Goal: Find specific page/section: Find specific page/section

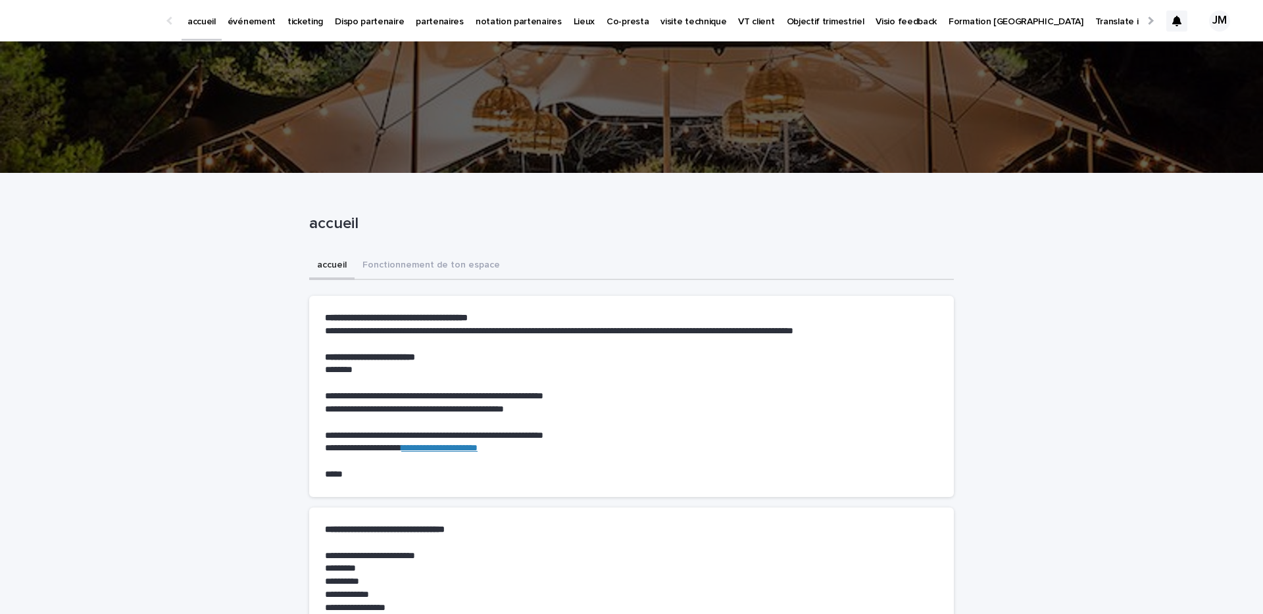
click at [288, 15] on p "ticketing" at bounding box center [306, 14] width 36 height 28
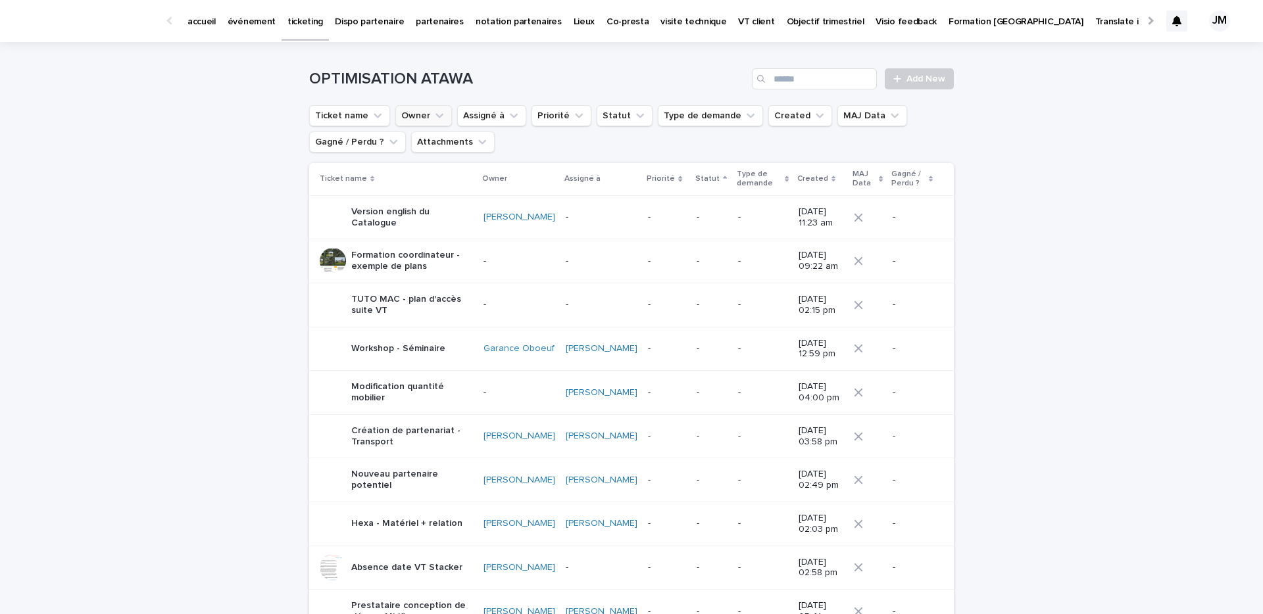
click at [414, 119] on button "Owner" at bounding box center [423, 115] width 57 height 21
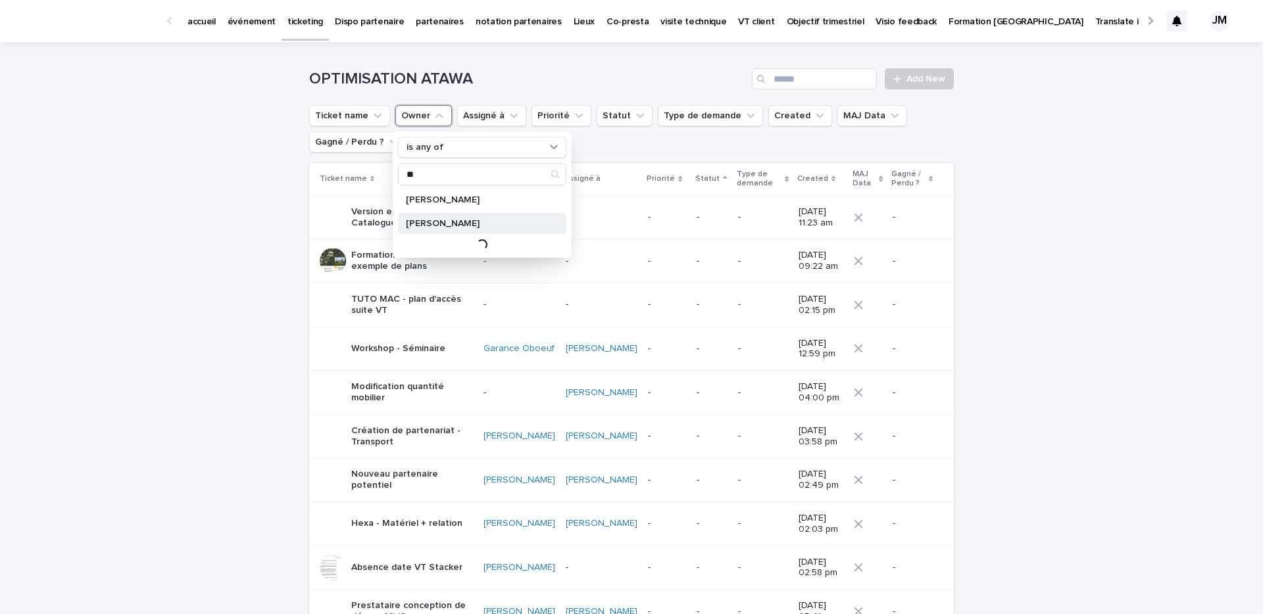
type input "**"
click at [420, 220] on p "[PERSON_NAME]" at bounding box center [475, 223] width 139 height 9
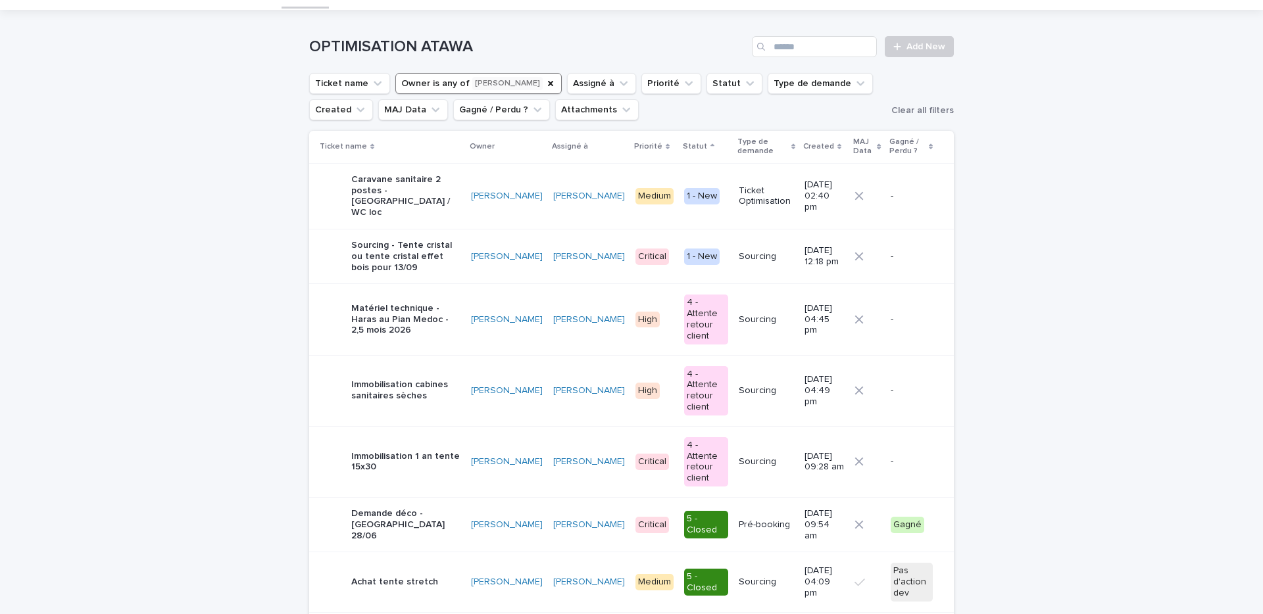
scroll to position [33, 0]
click at [411, 303] on p "Matériel technique - Haras au Pian Medoc - 2,5 mois 2026" at bounding box center [405, 319] width 109 height 33
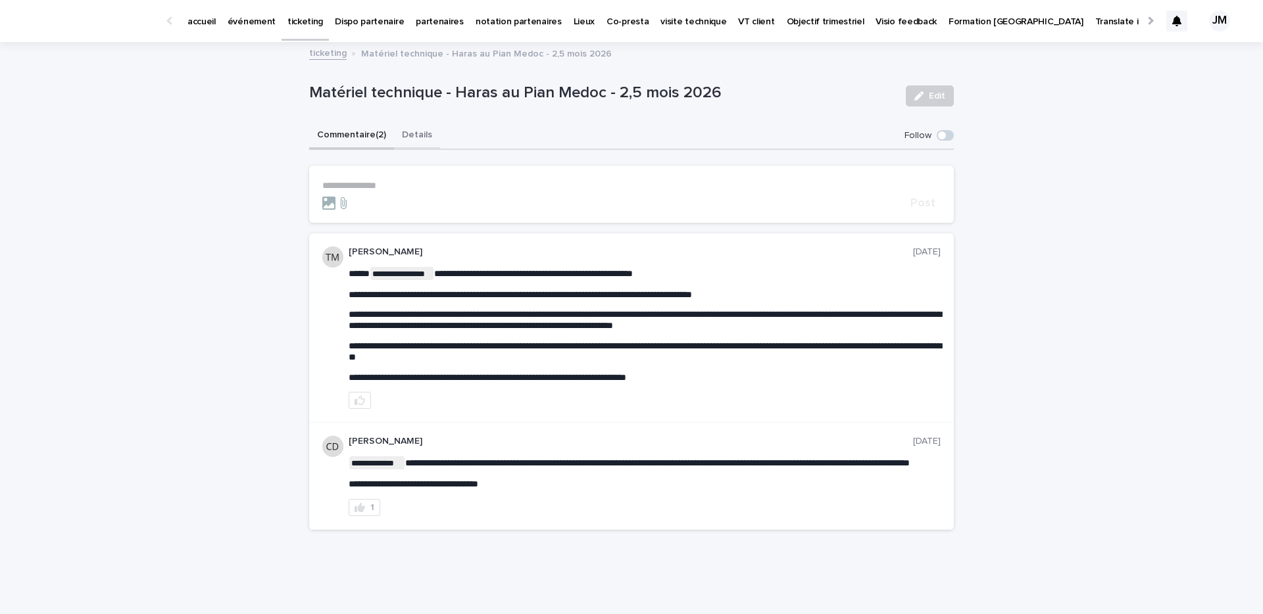
click at [416, 139] on button "Details" at bounding box center [417, 136] width 46 height 28
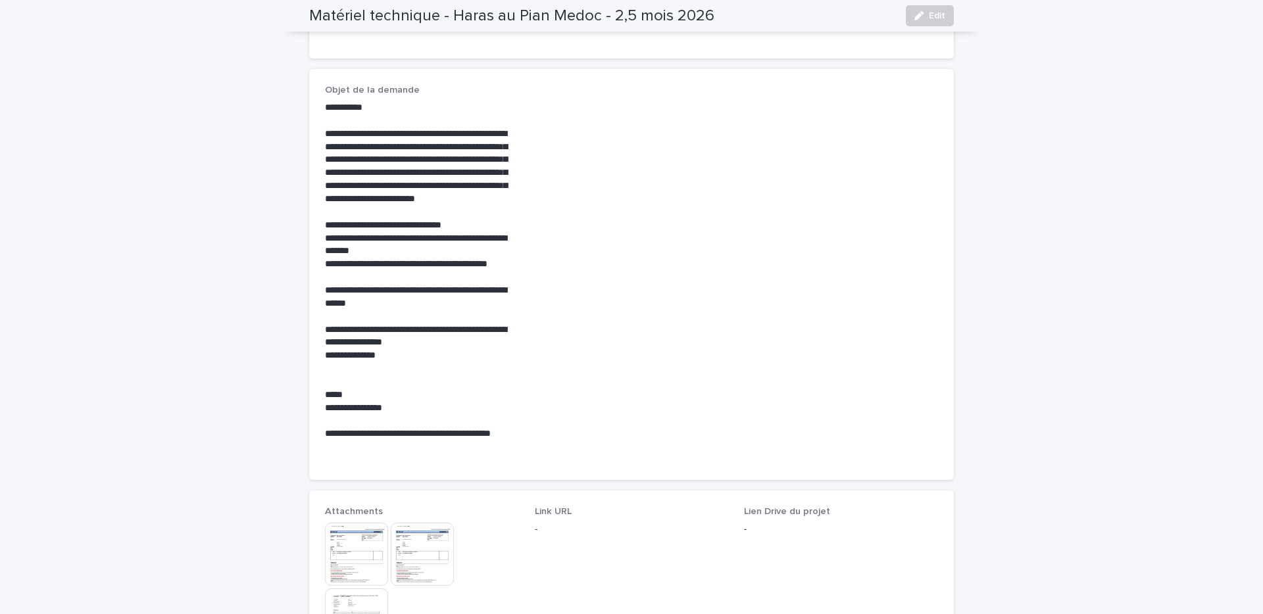
scroll to position [752, 0]
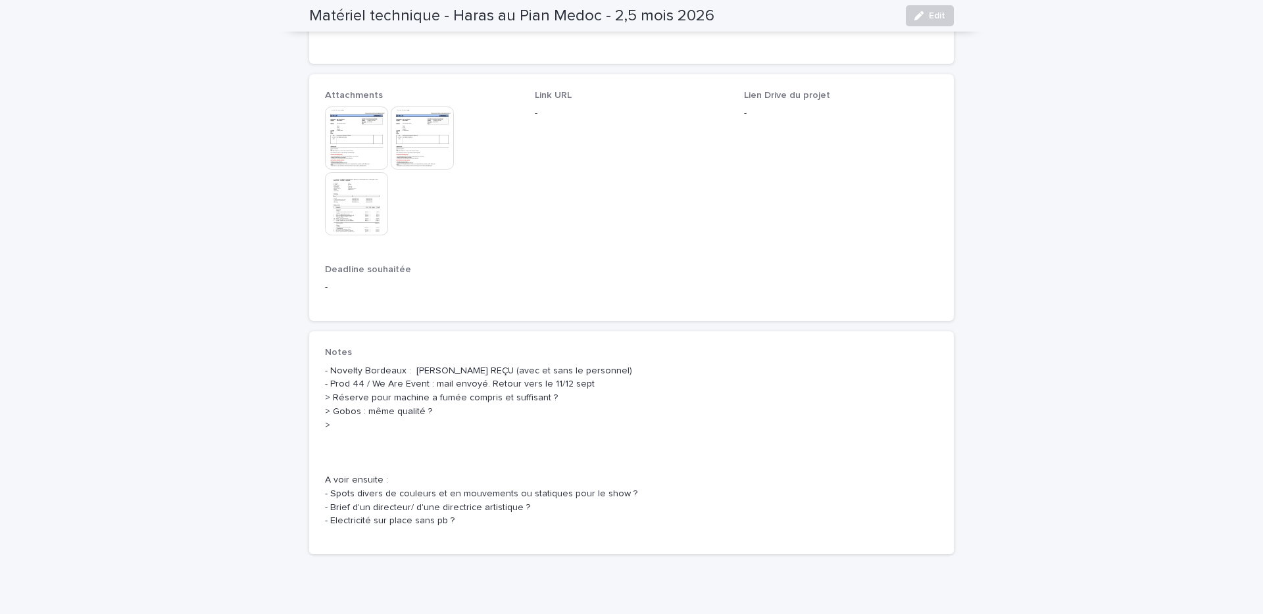
click at [352, 218] on img at bounding box center [356, 203] width 63 height 63
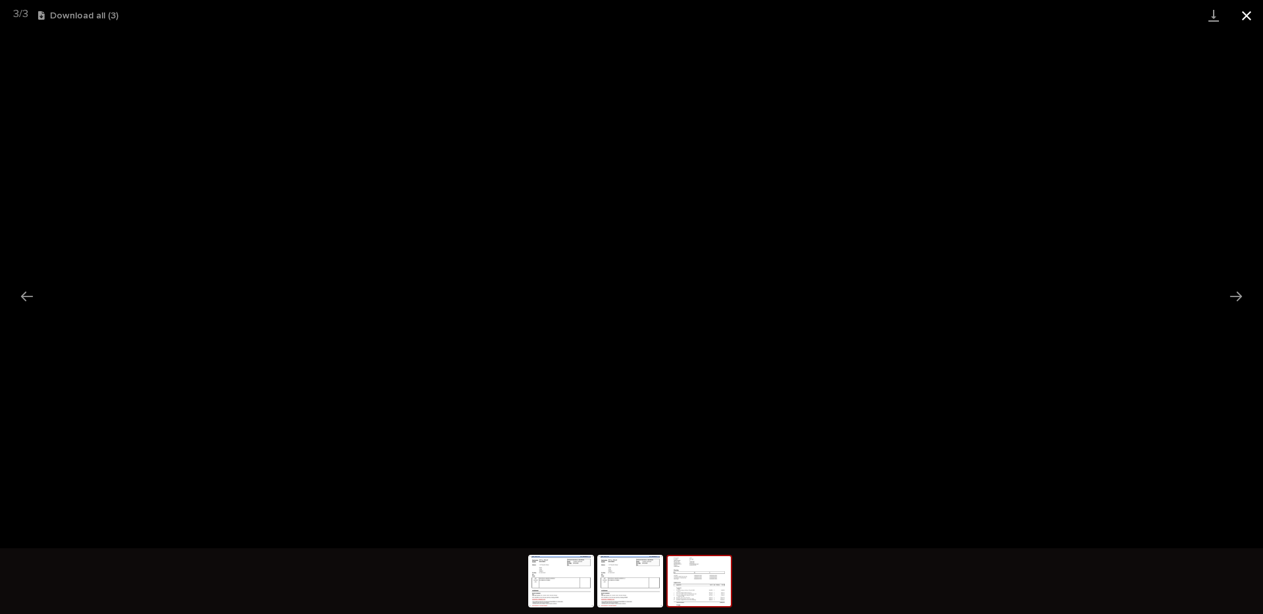
click at [1241, 18] on button "Close gallery" at bounding box center [1246, 15] width 33 height 31
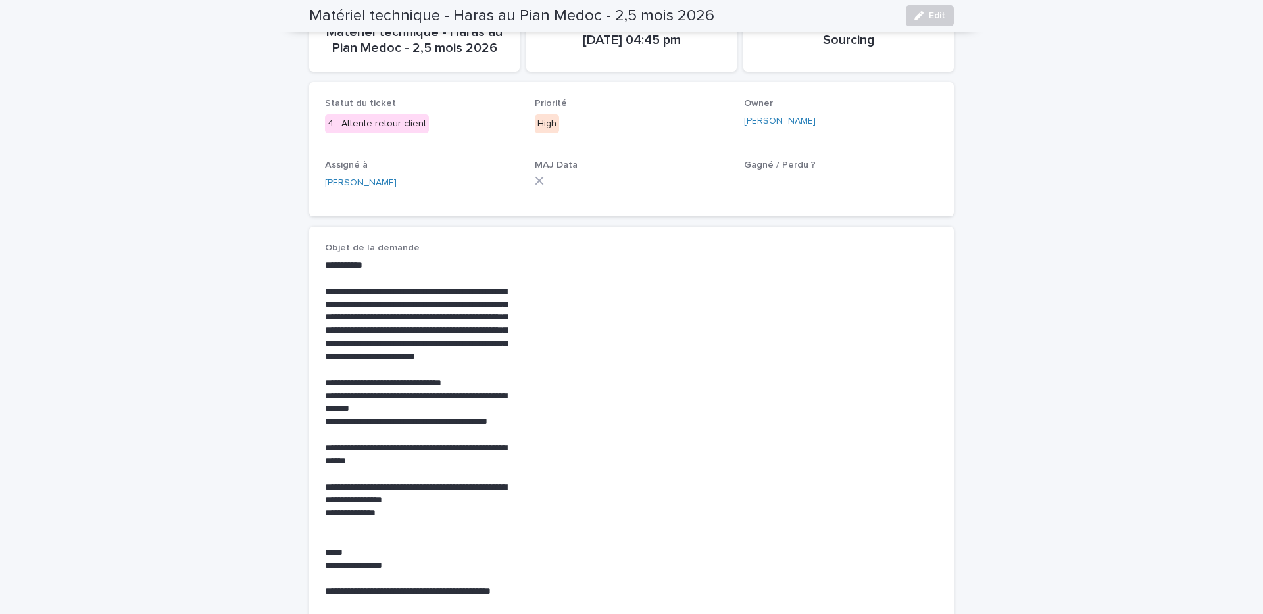
scroll to position [0, 0]
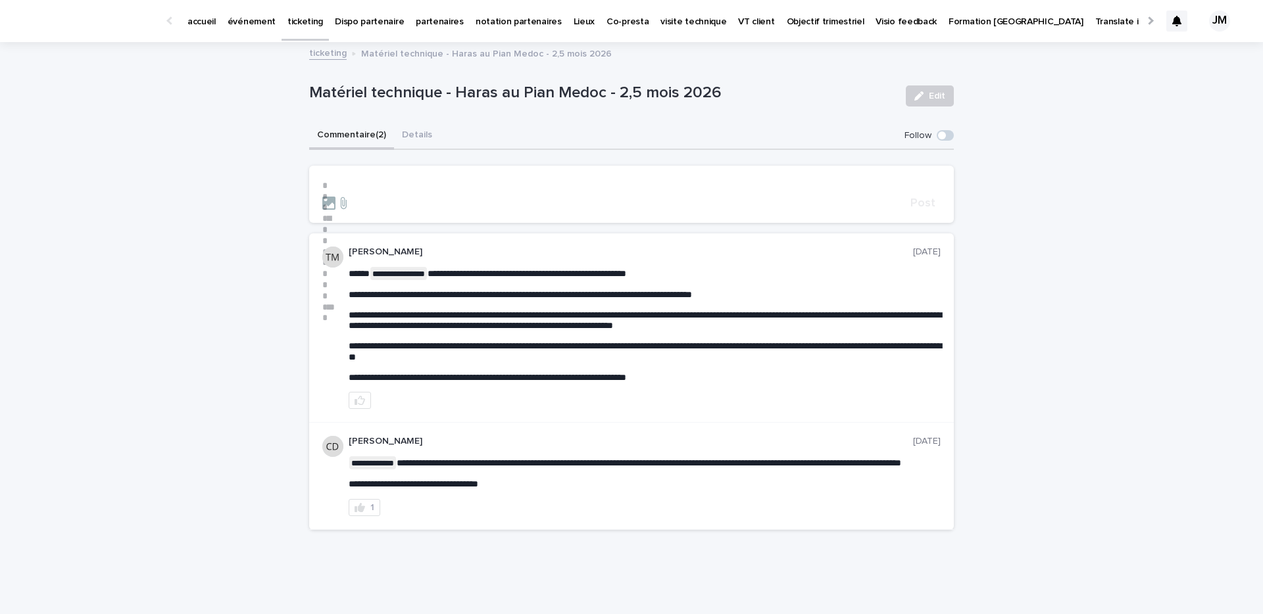
click at [347, 135] on button "Commentaire (2)" at bounding box center [351, 136] width 85 height 28
click at [1123, 376] on div "**********" at bounding box center [631, 324] width 1263 height 563
click at [430, 135] on button "Details" at bounding box center [417, 136] width 46 height 28
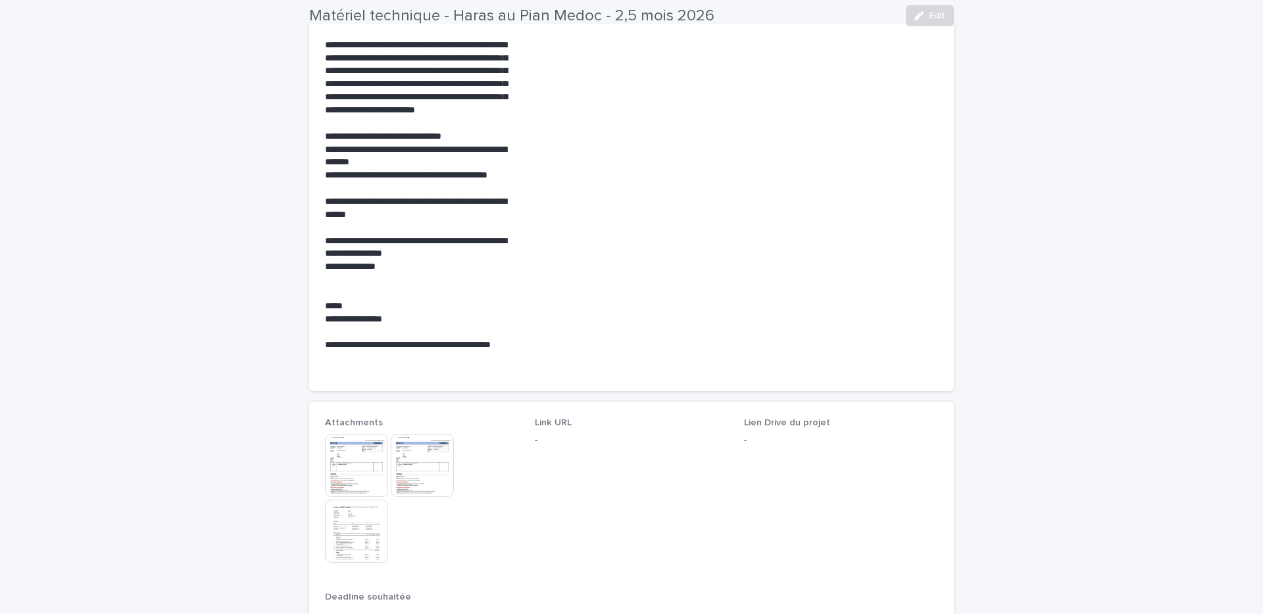
scroll to position [499, 0]
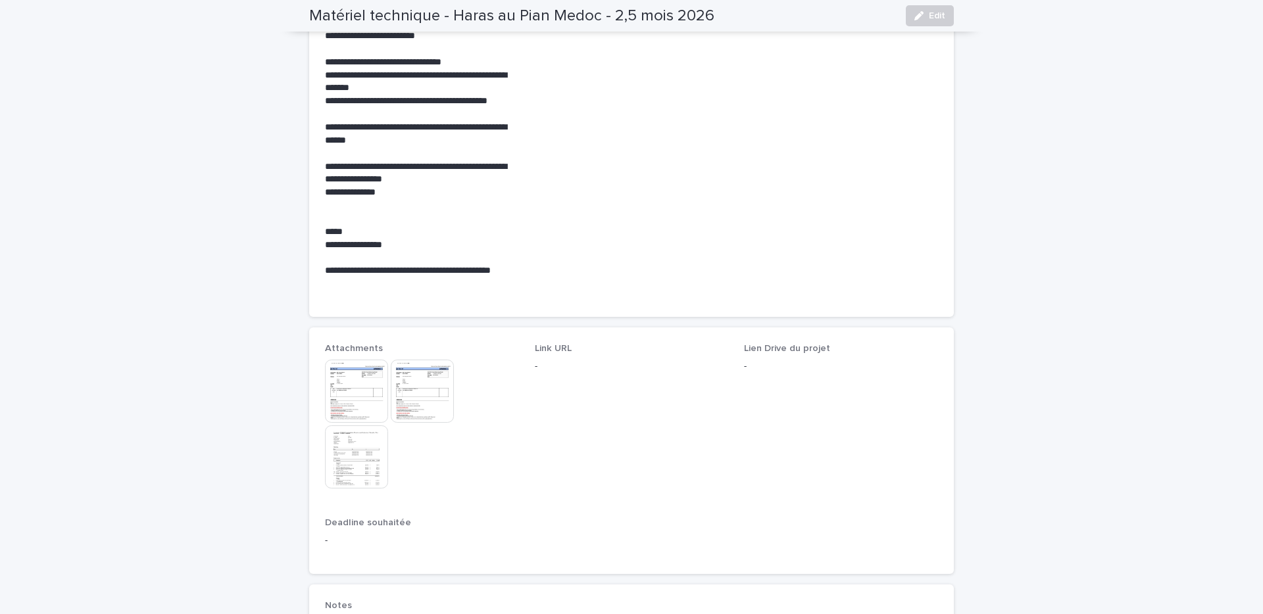
click at [372, 450] on img at bounding box center [356, 457] width 63 height 63
